Goal: Transaction & Acquisition: Download file/media

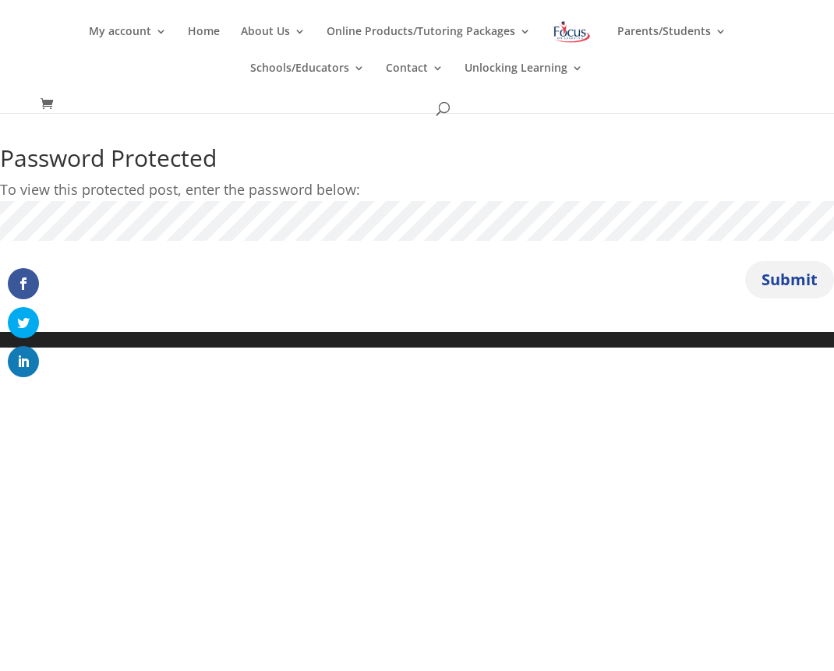
click at [809, 289] on button "Submit" at bounding box center [790, 279] width 89 height 37
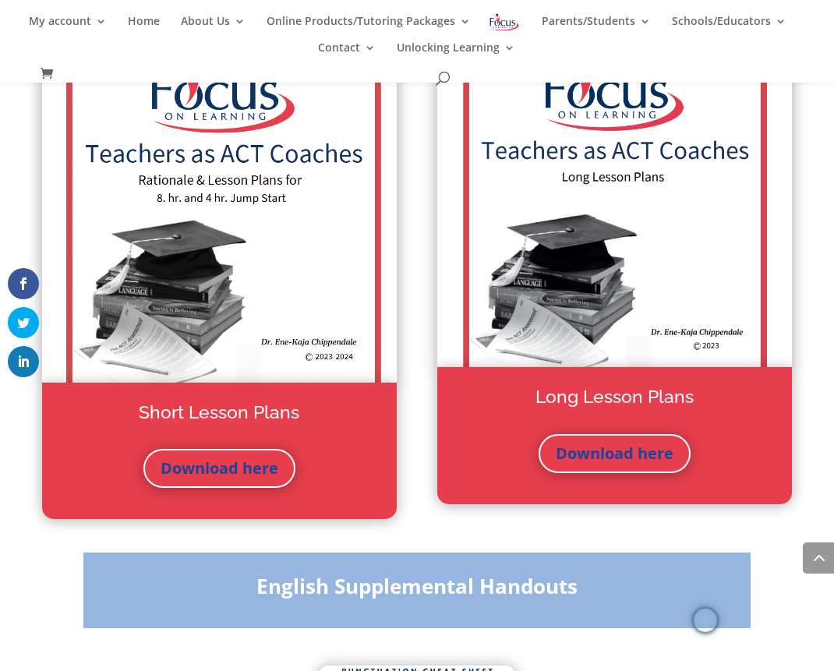
scroll to position [2037, 0]
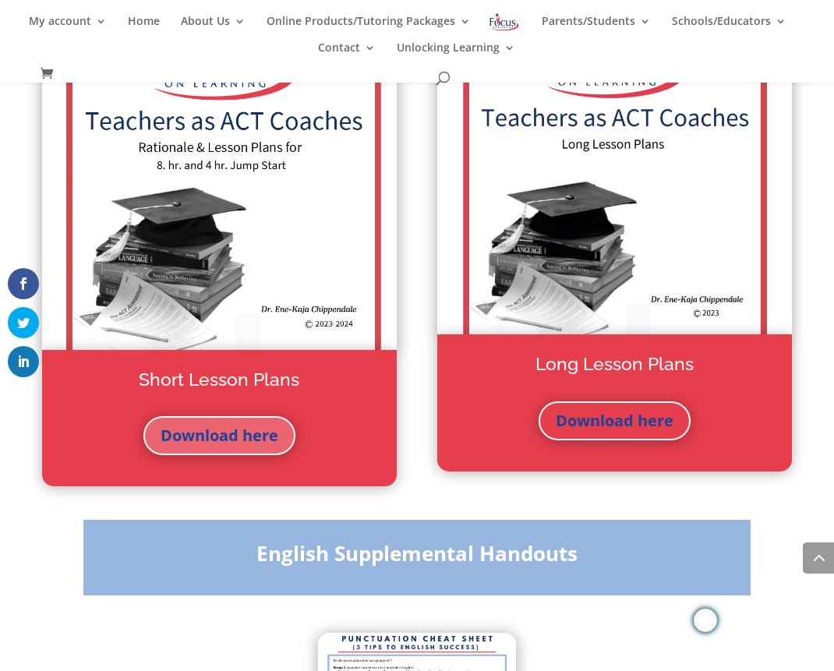
click at [243, 452] on link "Download here" at bounding box center [219, 435] width 152 height 39
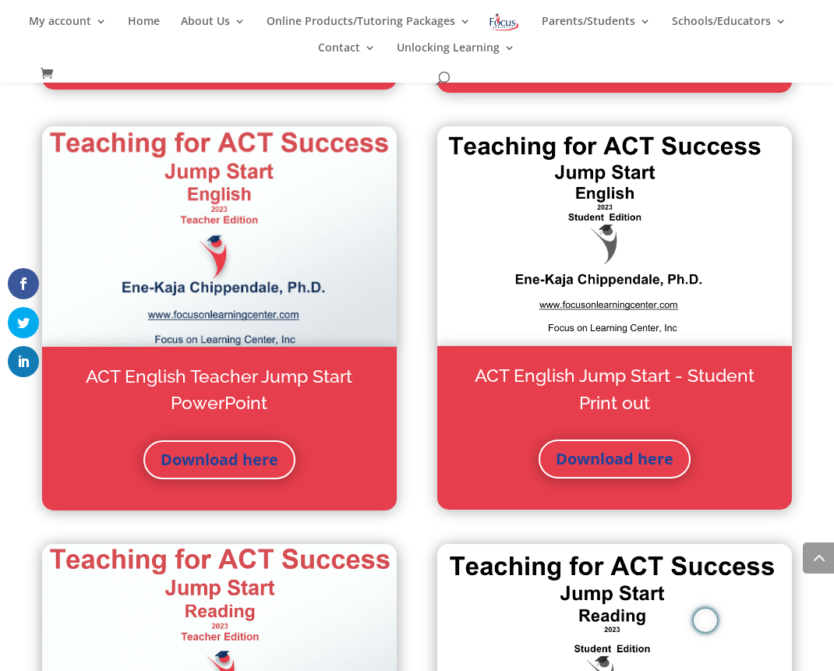
scroll to position [947, 0]
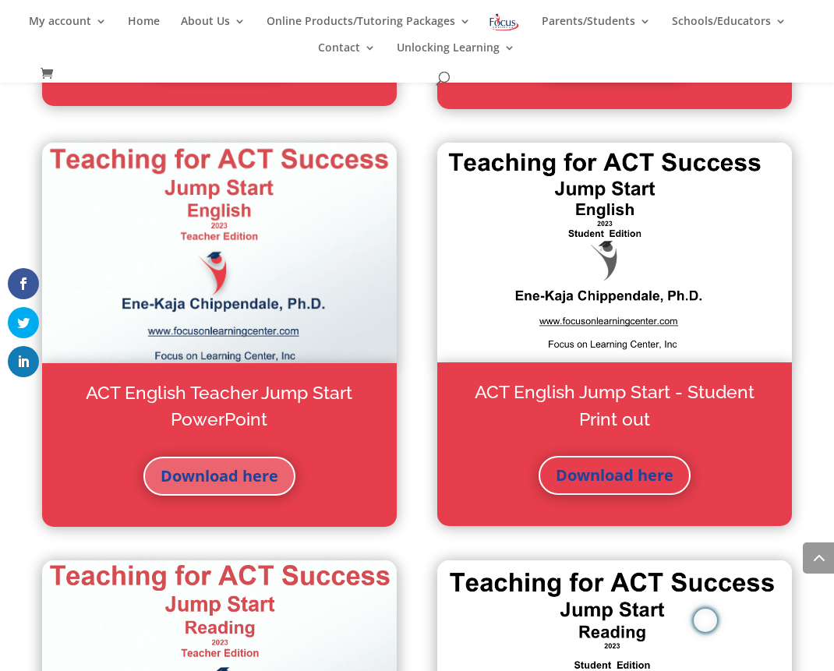
click at [268, 496] on link "Download here" at bounding box center [219, 476] width 152 height 39
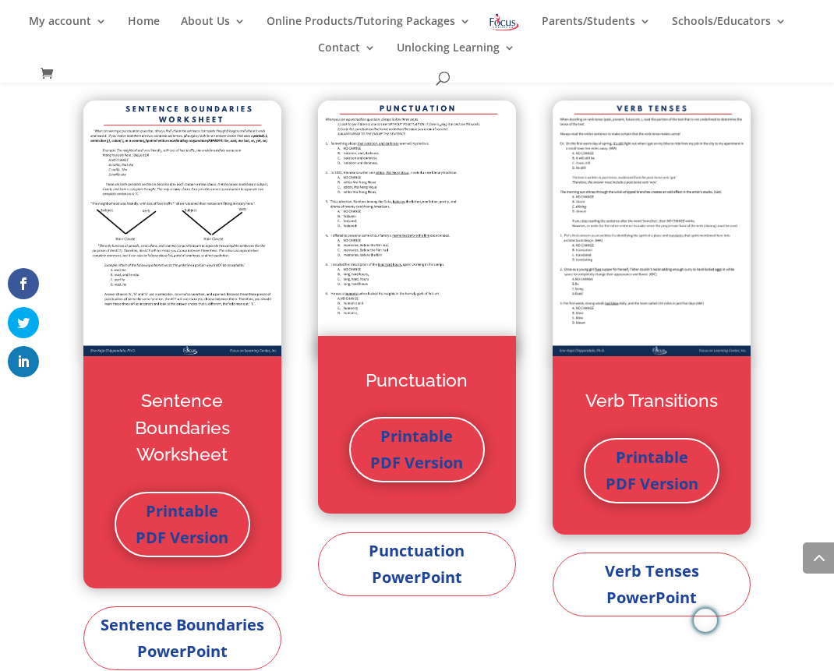
scroll to position [3053, 0]
